Goal: Check status: Check status

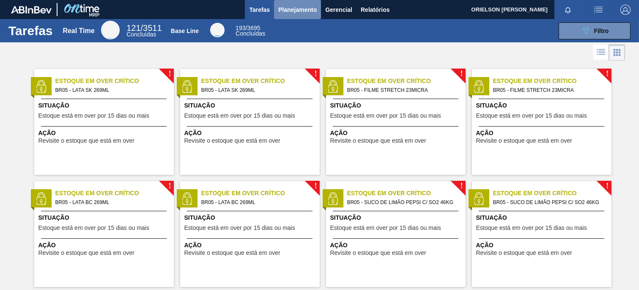
click at [289, 12] on span "Planejamento" at bounding box center [297, 10] width 38 height 10
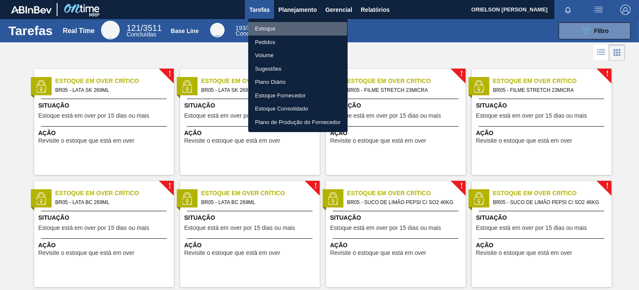
click at [277, 29] on li "Estoque" at bounding box center [297, 29] width 99 height 14
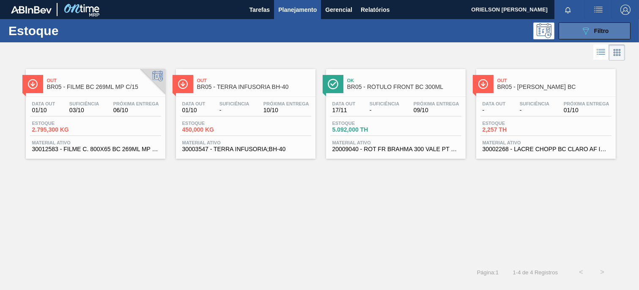
click at [586, 39] on div "Estoque 089F7B8B-B2A5-4AFE-B5C0-19BA573D28AC Filtro" at bounding box center [319, 30] width 639 height 23
click at [589, 34] on icon "089F7B8B-B2A5-4AFE-B5C0-19BA573D28AC" at bounding box center [586, 31] width 10 height 10
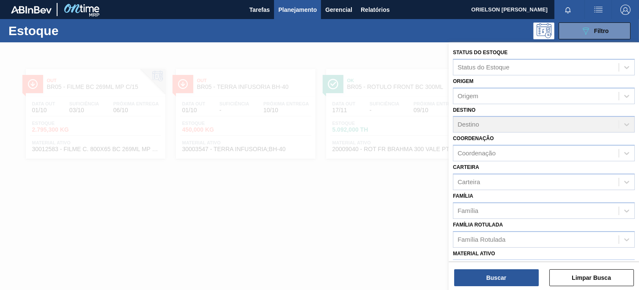
click at [340, 235] on div at bounding box center [319, 187] width 639 height 290
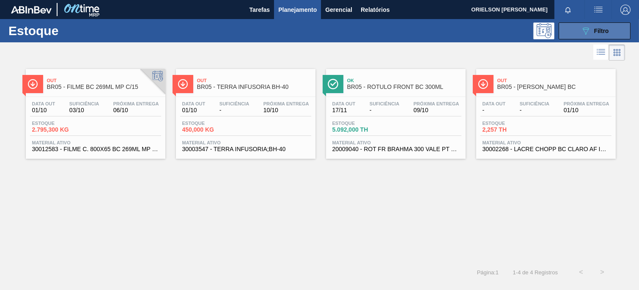
click at [586, 28] on icon "089F7B8B-B2A5-4AFE-B5C0-19BA573D28AC" at bounding box center [586, 31] width 10 height 10
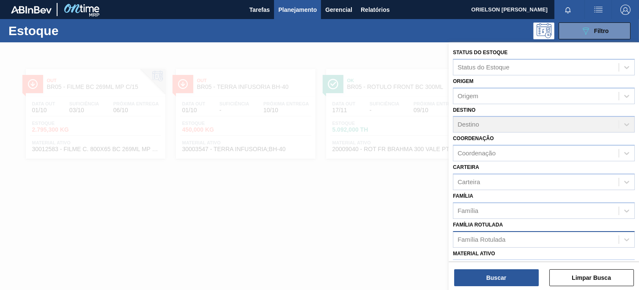
click at [491, 239] on div "Família Rotulada" at bounding box center [482, 239] width 48 height 7
paste Rotulada "30002598"
type Rotulada "30002598"
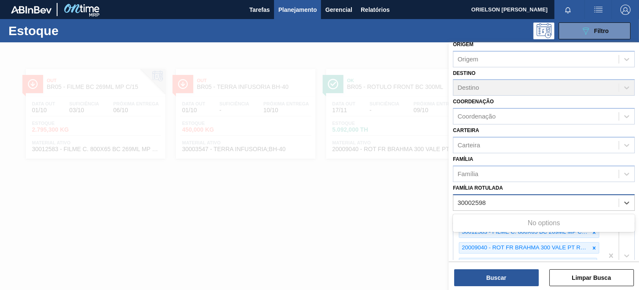
scroll to position [94, 0]
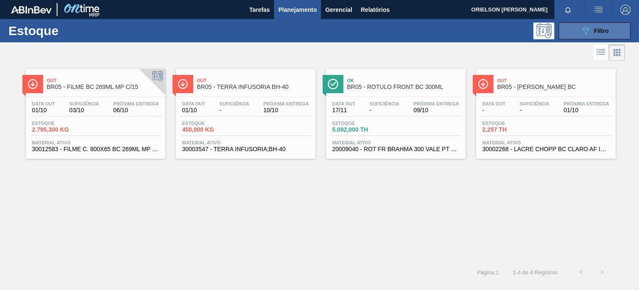
click at [593, 33] on div "089F7B8B-B2A5-4AFE-B5C0-19BA573D28AC Filtro" at bounding box center [595, 31] width 28 height 10
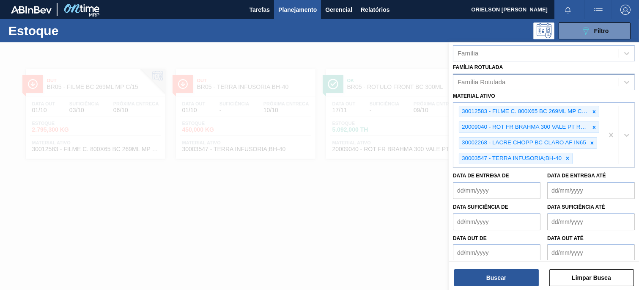
scroll to position [160, 0]
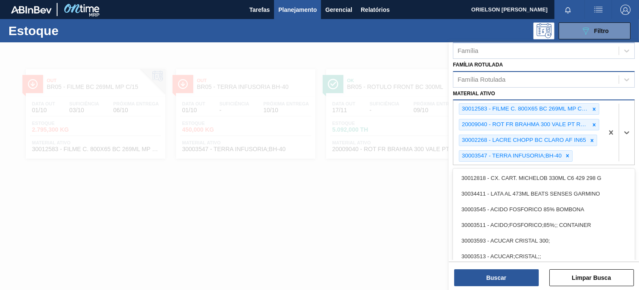
click at [587, 159] on div "30012583 - FILME C. 800X65 BC 269ML MP C15 429 20009040 - ROT FR BRAHMA 300 VAL…" at bounding box center [528, 132] width 150 height 64
paste ativo "30002598"
type ativo "30002598"
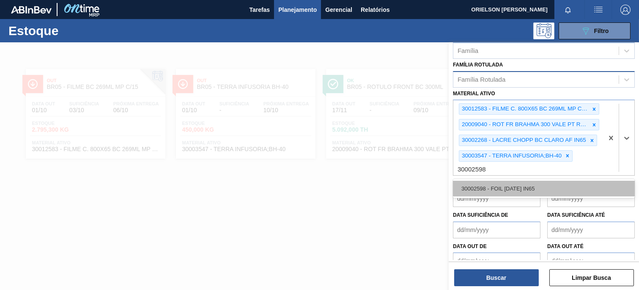
click at [531, 181] on div "30002598 - FOIL [DATE] IN65" at bounding box center [544, 189] width 182 height 16
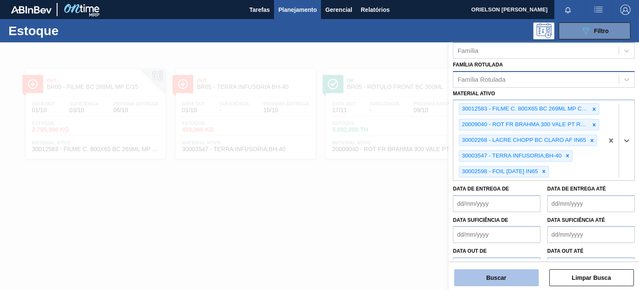
click at [517, 285] on button "Buscar" at bounding box center [496, 277] width 85 height 17
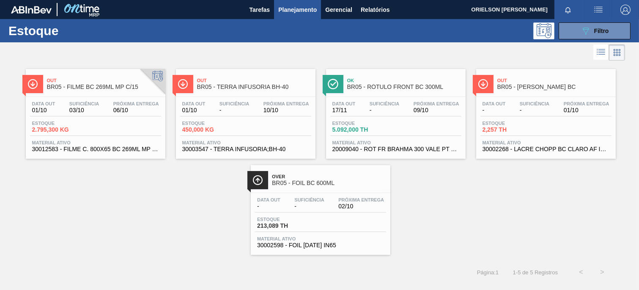
click at [271, 218] on span "Estoque" at bounding box center [286, 219] width 59 height 5
